Goal: Use online tool/utility: Utilize a website feature to perform a specific function

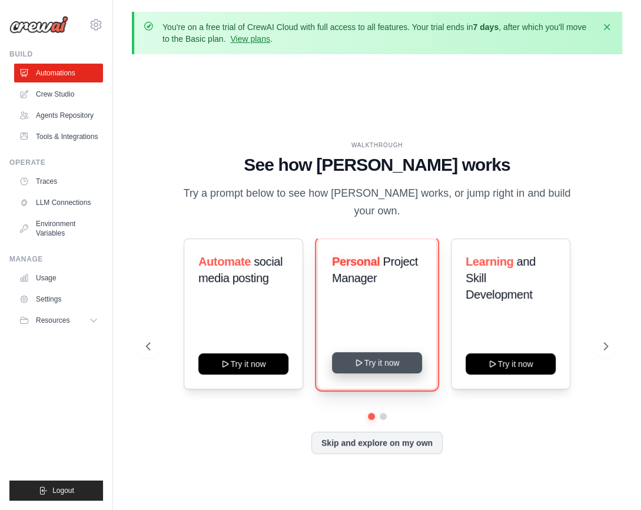
click at [406, 363] on button "Try it now" at bounding box center [377, 362] width 90 height 21
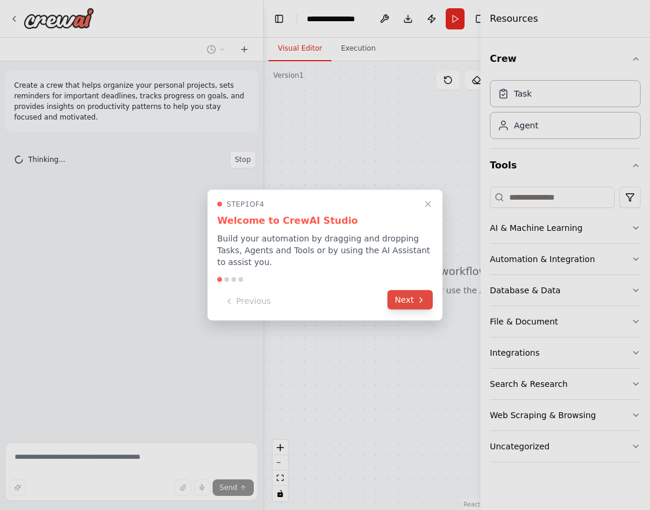
click at [411, 291] on button "Next" at bounding box center [409, 299] width 45 height 19
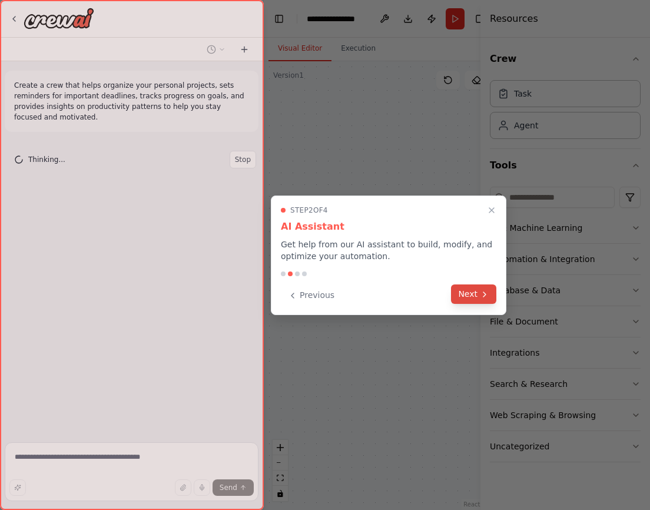
click at [471, 301] on button "Next" at bounding box center [473, 293] width 45 height 19
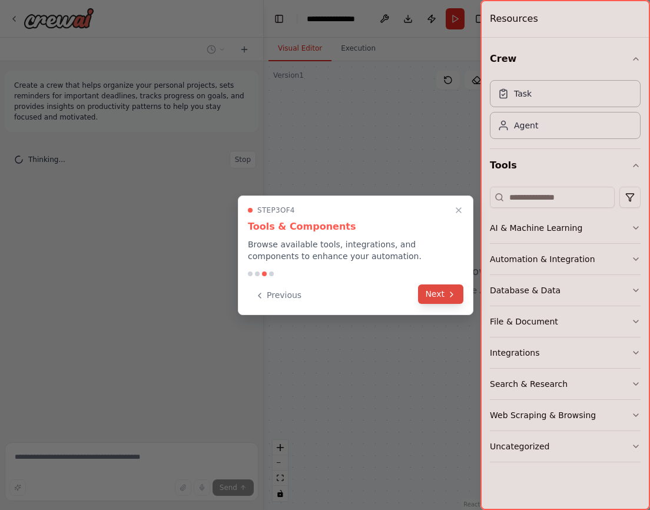
click at [436, 293] on button "Next" at bounding box center [440, 293] width 45 height 19
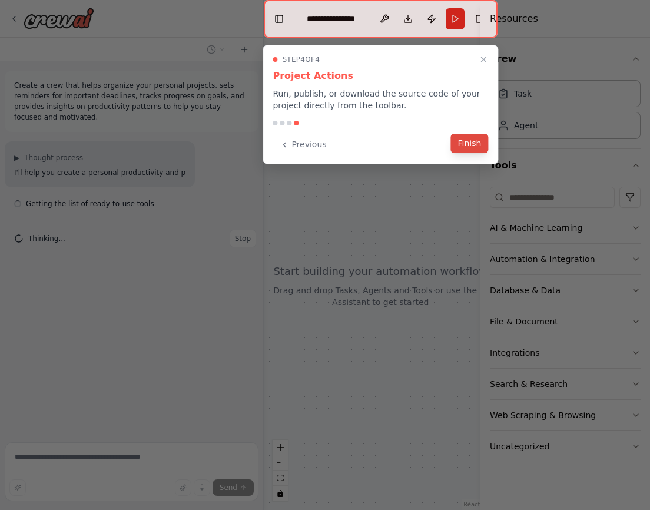
click at [463, 141] on button "Finish" at bounding box center [470, 143] width 38 height 19
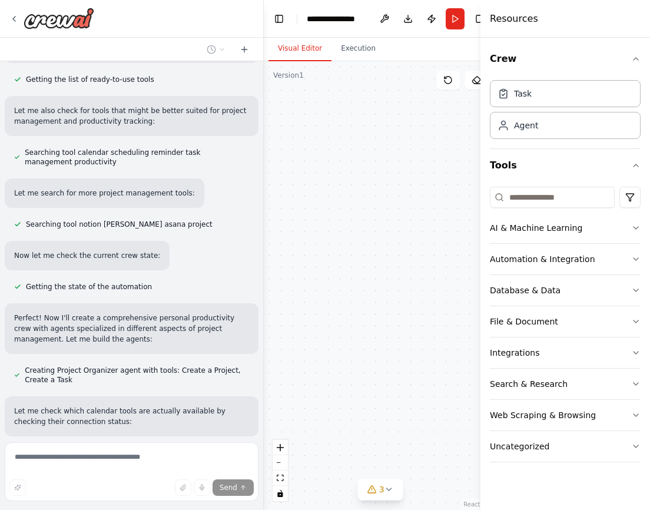
scroll to position [284, 0]
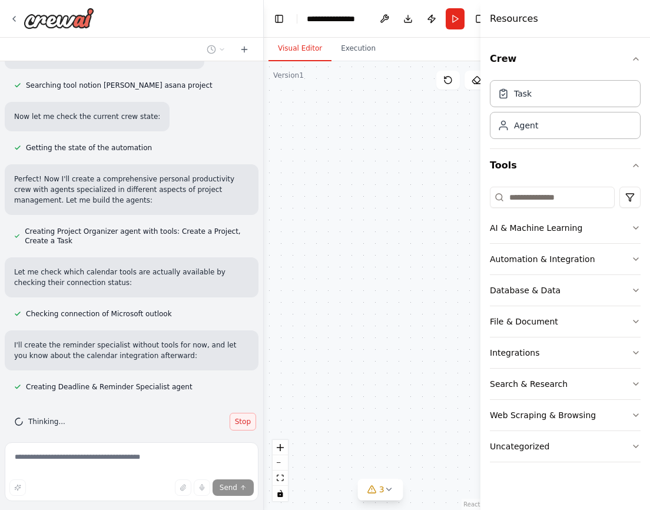
click at [235, 417] on span "Stop" at bounding box center [243, 421] width 16 height 9
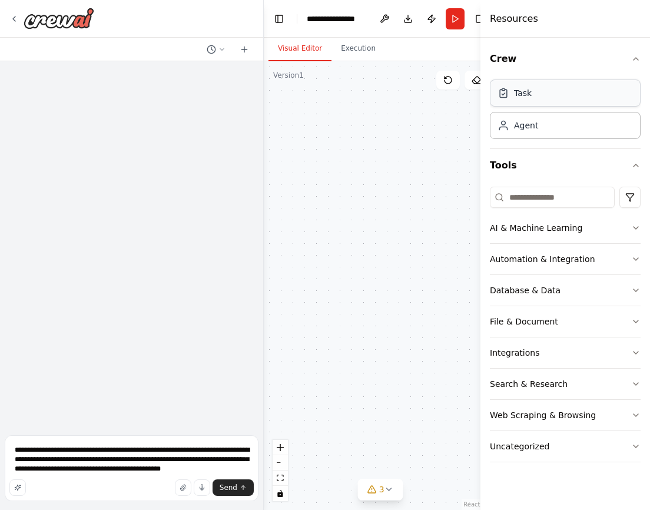
click at [556, 95] on div "Task" at bounding box center [565, 92] width 151 height 27
click at [533, 138] on div "Task Agent" at bounding box center [565, 107] width 151 height 64
click at [531, 127] on div "Agent" at bounding box center [526, 125] width 24 height 12
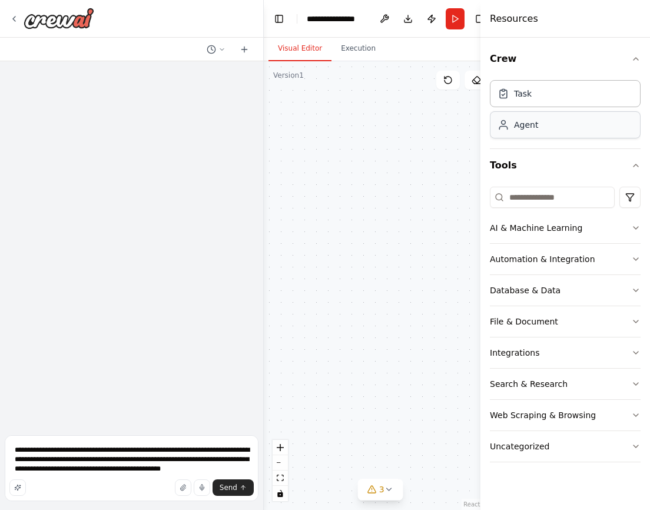
click at [531, 127] on div "Agent" at bounding box center [526, 125] width 24 height 12
click at [533, 132] on div "Agent" at bounding box center [565, 124] width 151 height 27
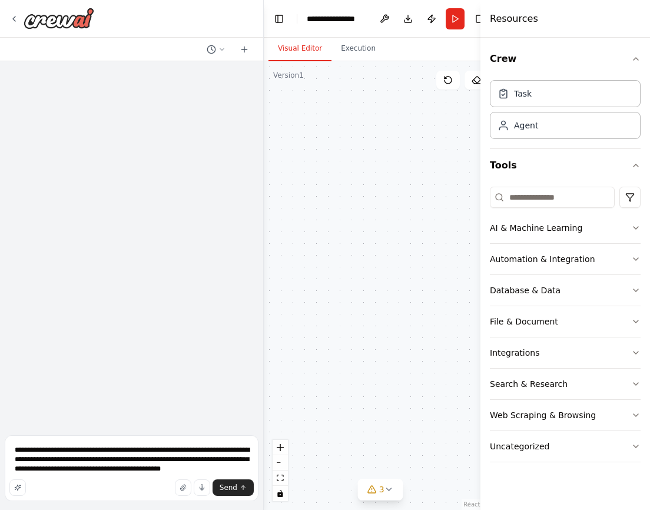
click at [318, 121] on div "Project Organizer Organize and structure personal projects by creating tasks, s…" at bounding box center [381, 285] width 234 height 448
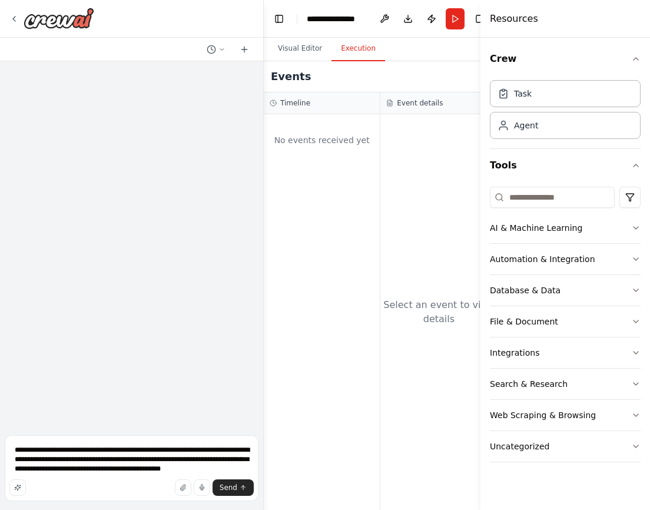
click at [358, 50] on button "Execution" at bounding box center [358, 48] width 54 height 25
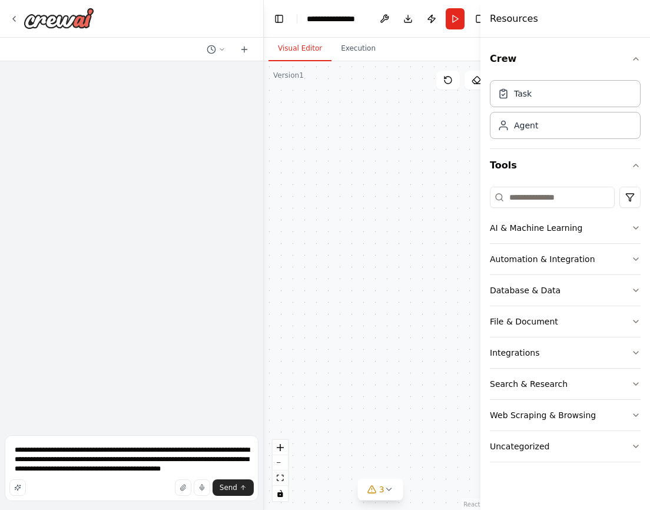
click at [311, 54] on button "Visual Editor" at bounding box center [299, 48] width 63 height 25
click at [523, 254] on div "Automation & Integration" at bounding box center [542, 259] width 105 height 12
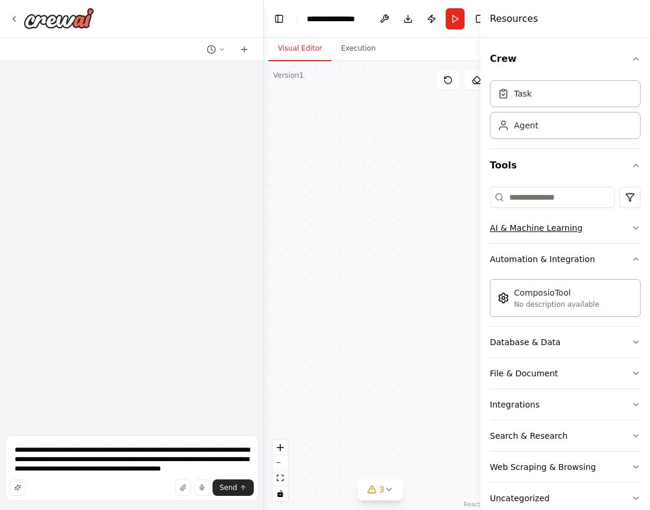
click at [534, 222] on div "AI & Machine Learning" at bounding box center [536, 228] width 92 height 12
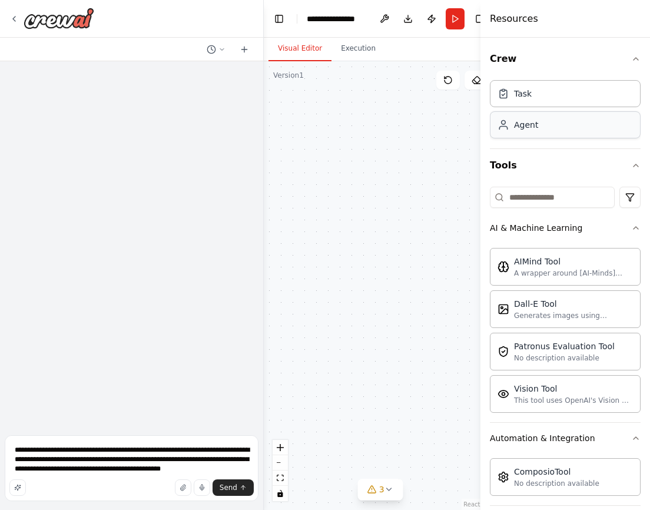
click at [549, 126] on div "Agent" at bounding box center [565, 124] width 151 height 27
click at [549, 92] on div "Task" at bounding box center [565, 92] width 151 height 27
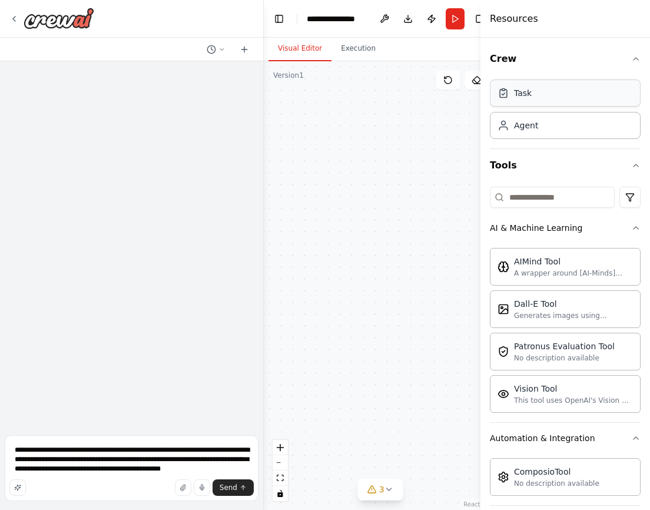
click at [549, 92] on div "Task" at bounding box center [565, 92] width 151 height 27
click at [539, 129] on div "Agent" at bounding box center [565, 124] width 151 height 27
click at [543, 121] on div "Agent" at bounding box center [565, 124] width 151 height 27
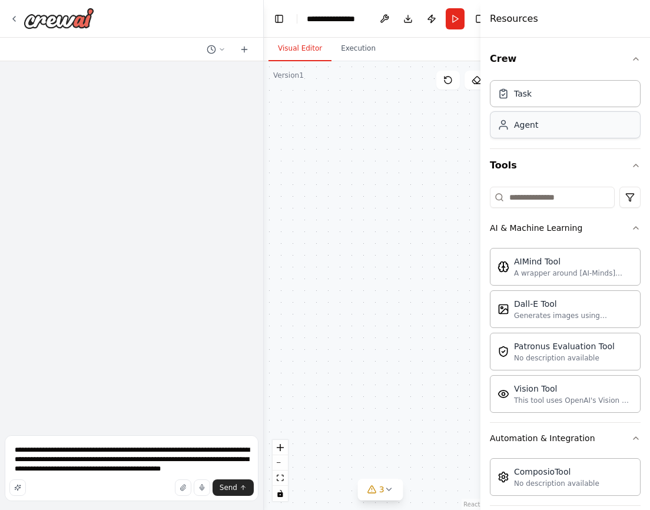
click at [543, 121] on div "Agent" at bounding box center [565, 124] width 151 height 27
click at [533, 115] on div "Agent" at bounding box center [565, 124] width 151 height 27
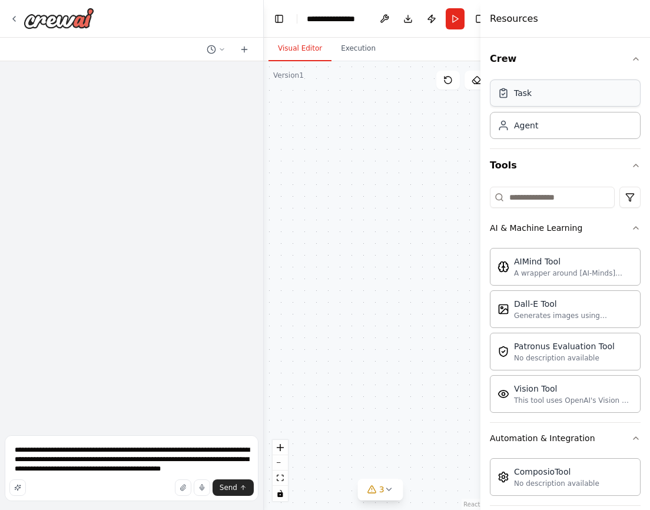
click at [527, 101] on div "Task" at bounding box center [565, 92] width 151 height 27
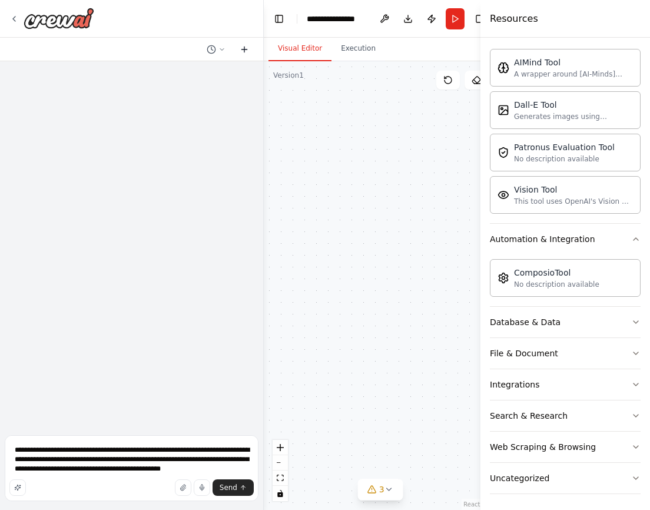
click at [245, 46] on icon at bounding box center [244, 49] width 9 height 9
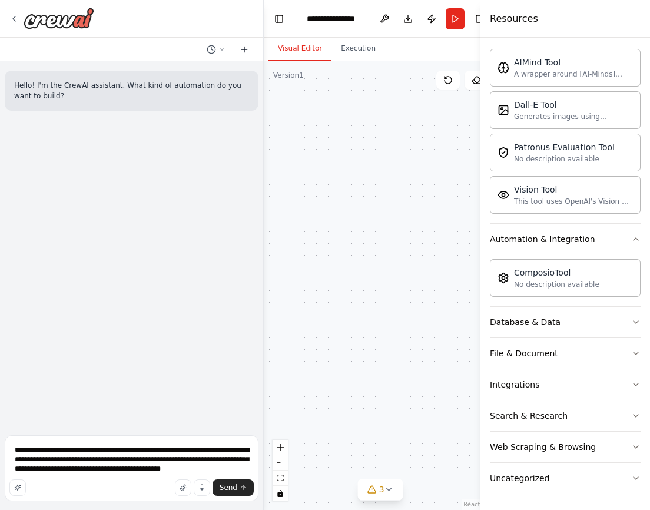
click at [245, 46] on icon at bounding box center [244, 49] width 9 height 9
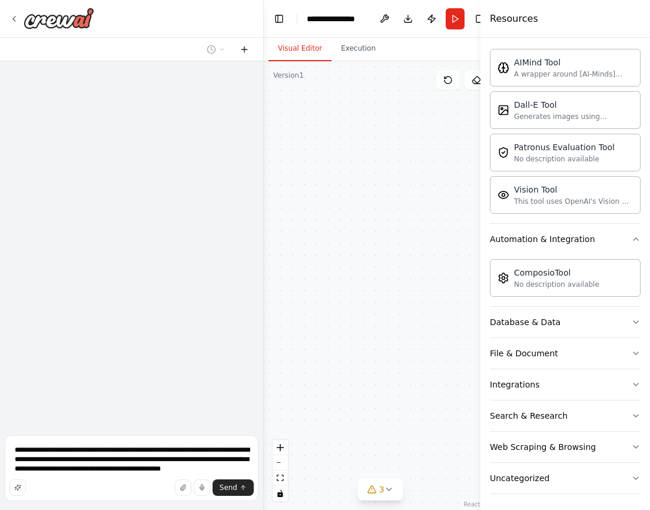
click at [245, 46] on icon at bounding box center [244, 49] width 9 height 9
